Goal: Navigation & Orientation: Find specific page/section

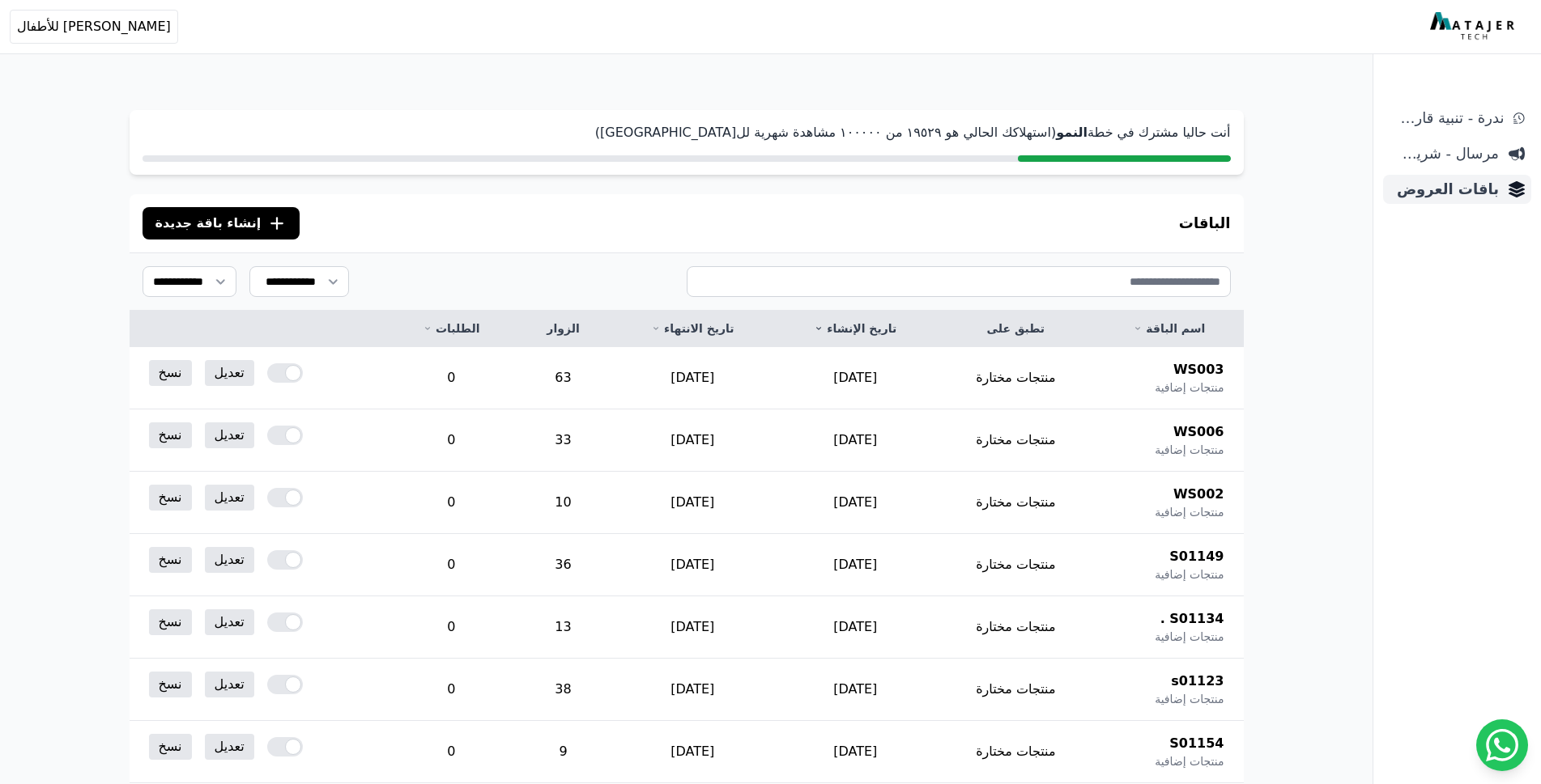
scroll to position [77, 0]
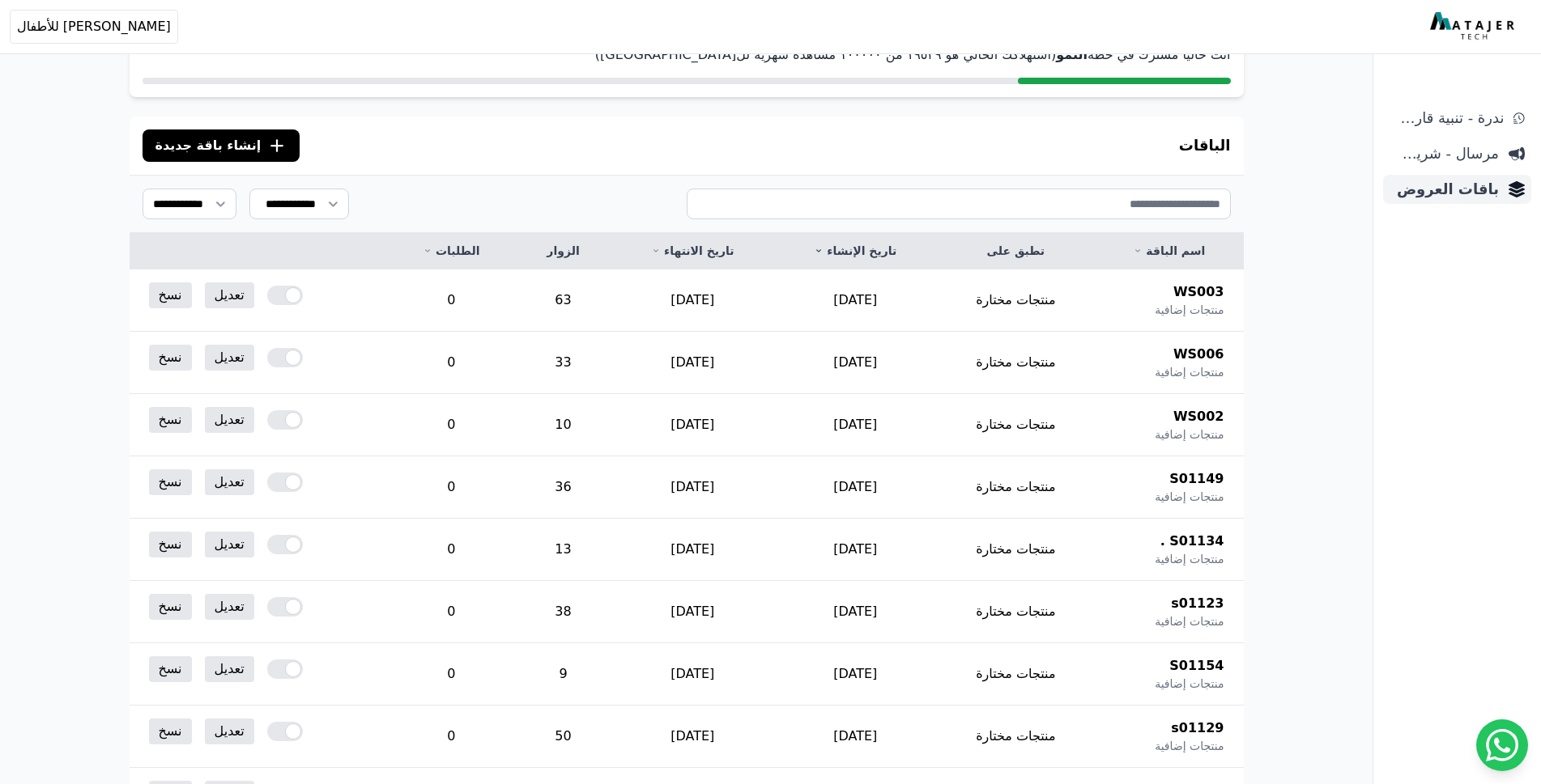
click at [1448, 191] on span "باقات العروض" at bounding box center [1443, 189] width 109 height 22
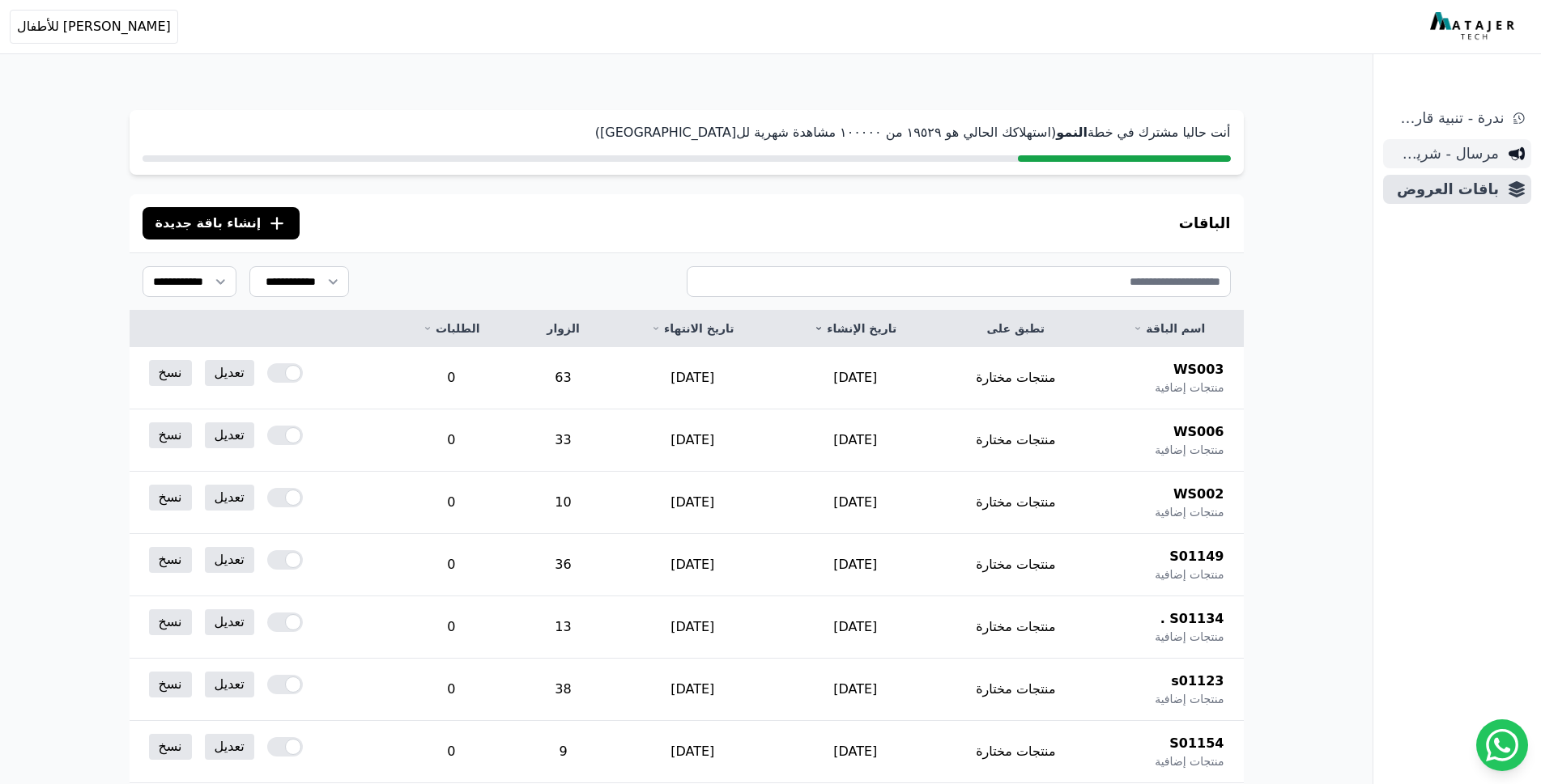
click at [1455, 155] on span "مرسال - شريط دعاية" at bounding box center [1443, 153] width 109 height 22
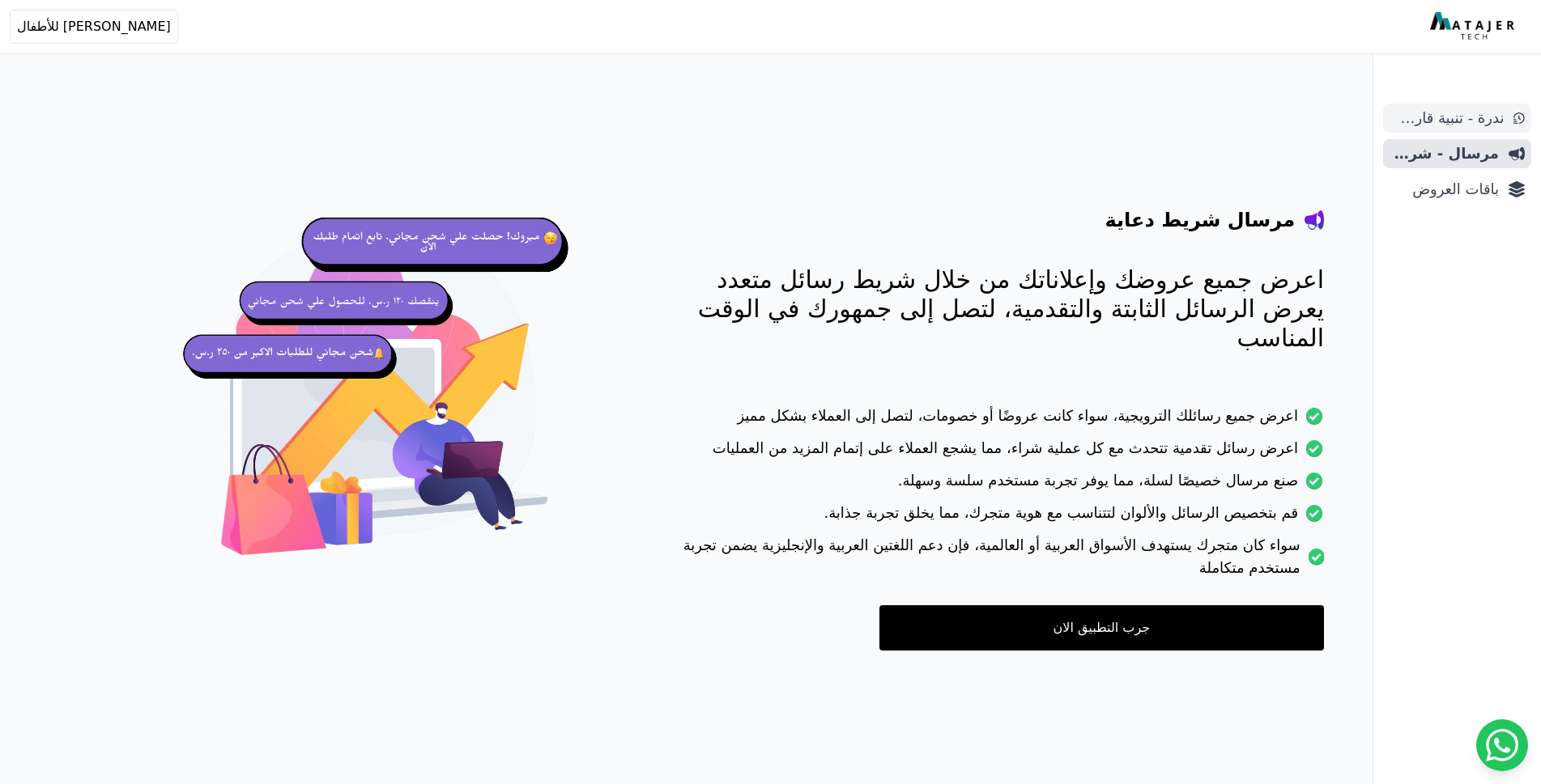
click at [1463, 123] on span "ندرة - تنبية قارب علي النفاذ" at bounding box center [1446, 118] width 114 height 22
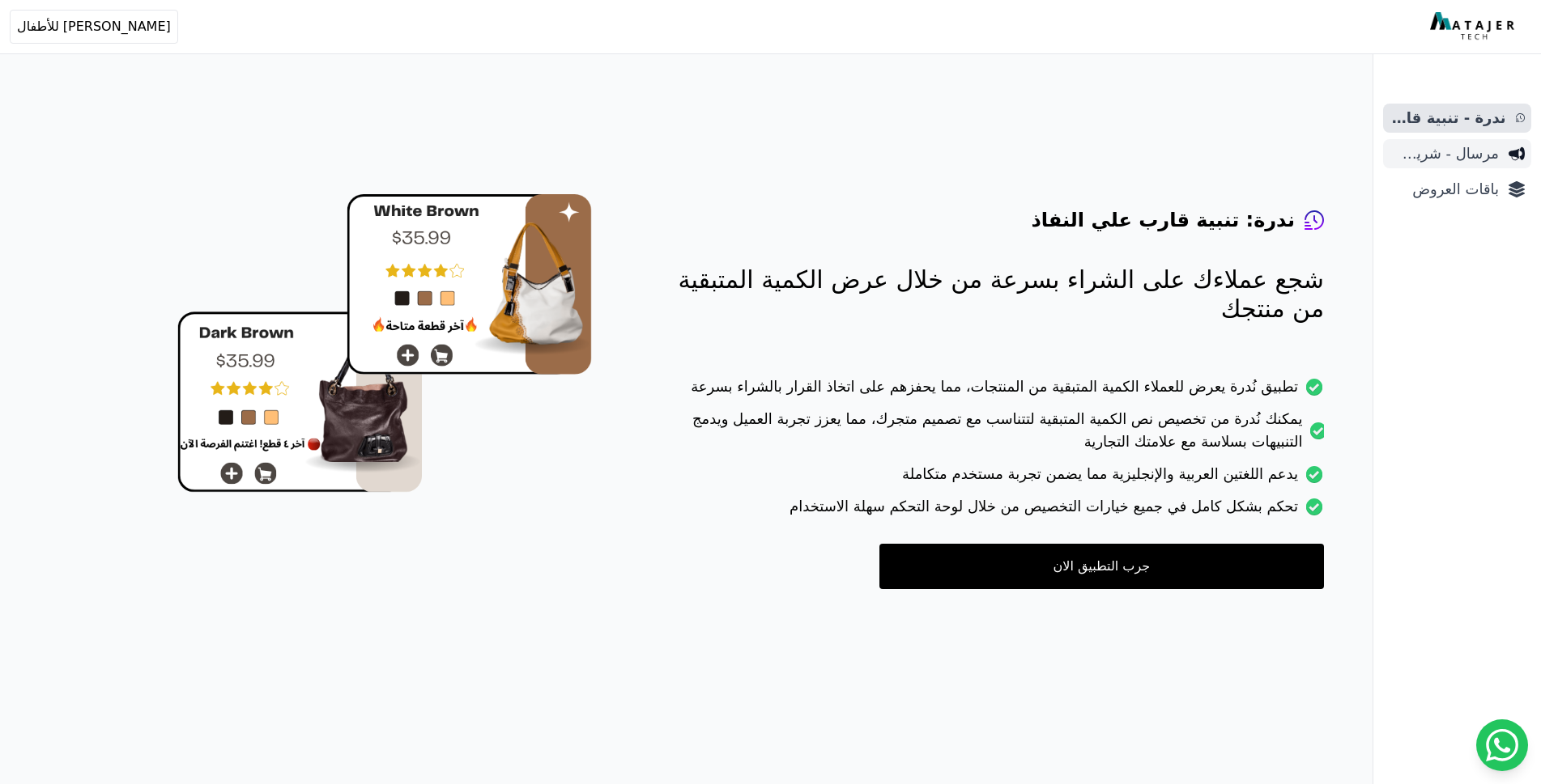
click at [1451, 152] on span "مرسال - شريط دعاية" at bounding box center [1443, 153] width 109 height 22
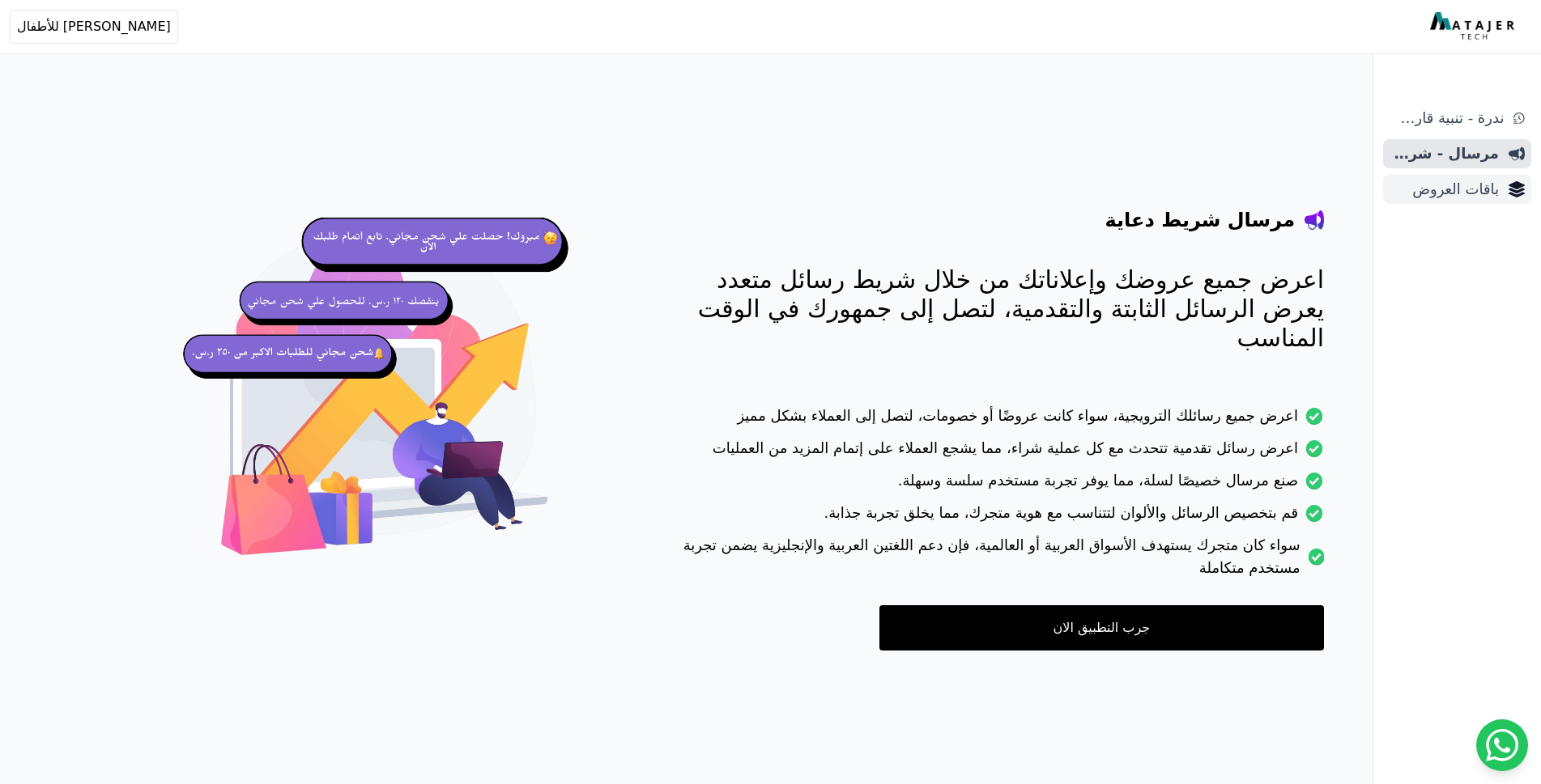
click at [1454, 189] on span "باقات العروض" at bounding box center [1443, 189] width 109 height 22
